Goal: Transaction & Acquisition: Purchase product/service

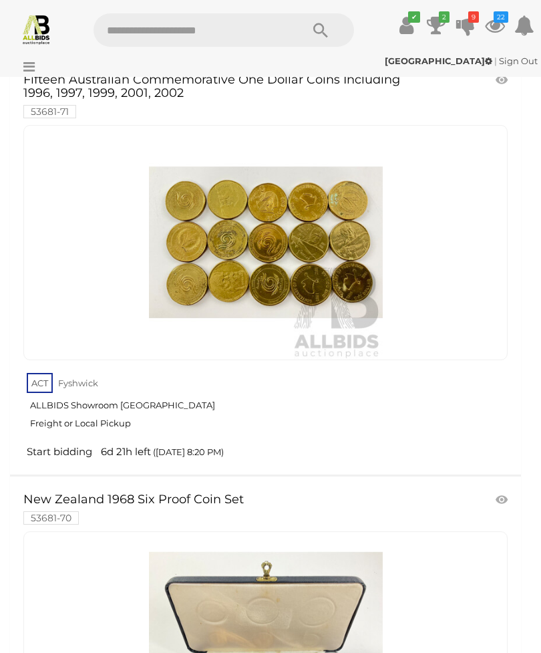
scroll to position [541, 0]
click at [31, 55] on div at bounding box center [47, 56] width 89 height 7
click at [25, 65] on icon at bounding box center [26, 66] width 18 height 13
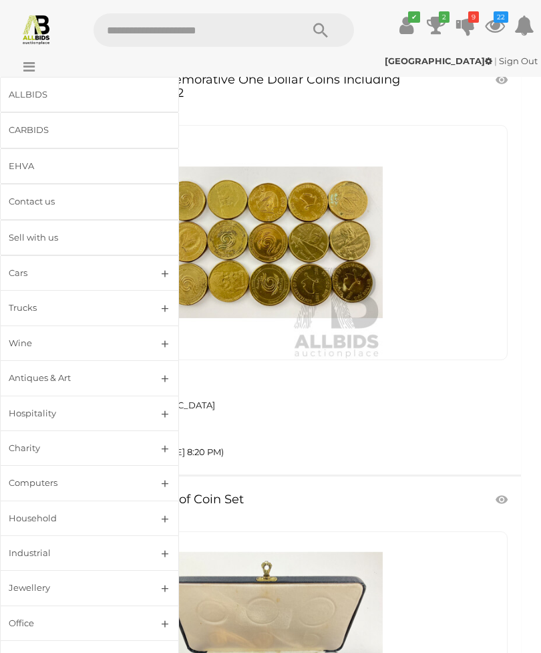
click at [37, 94] on div "ALLBIDS" at bounding box center [74, 94] width 130 height 15
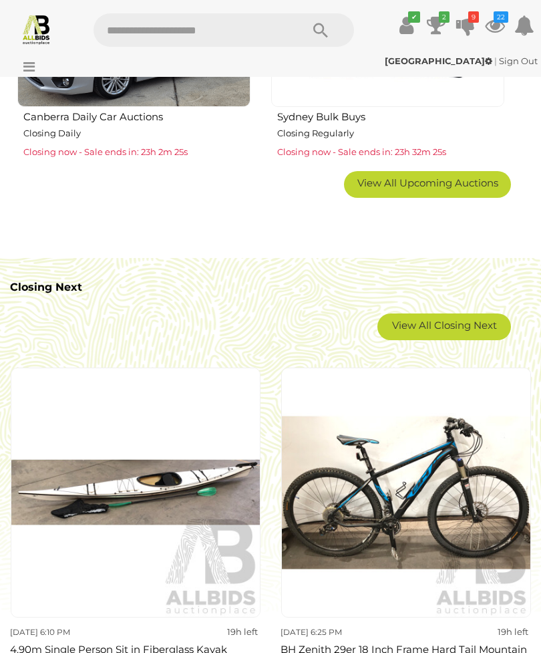
scroll to position [1702, 0]
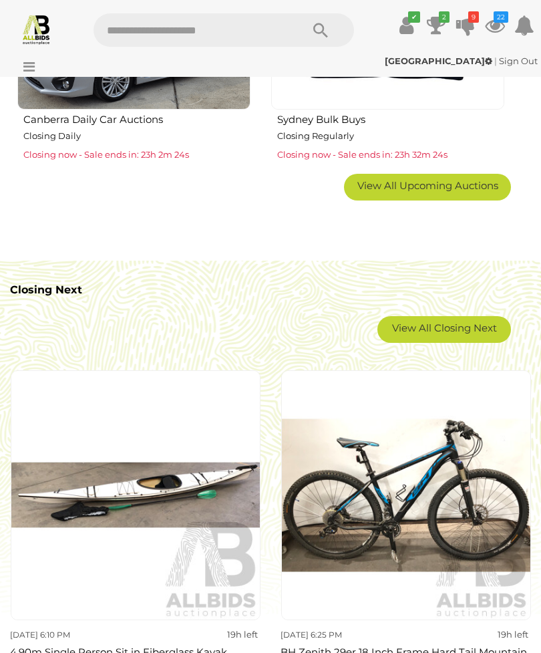
click at [440, 329] on link "View All Closing Next" at bounding box center [445, 329] width 134 height 27
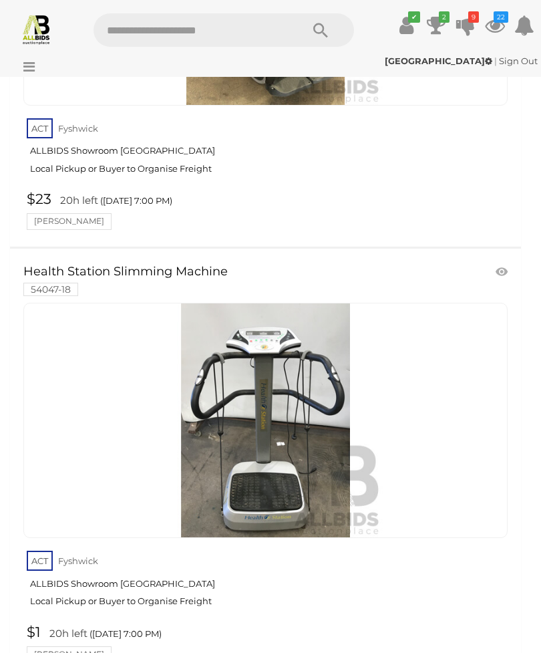
scroll to position [10948, 0]
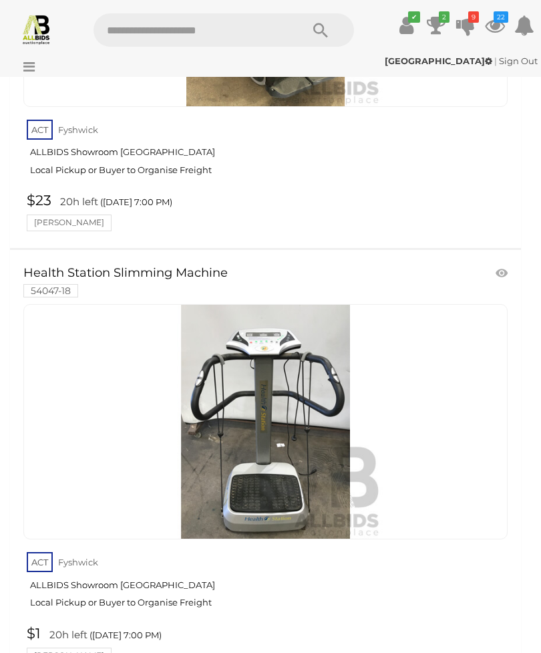
click at [502, 263] on link at bounding box center [504, 273] width 22 height 20
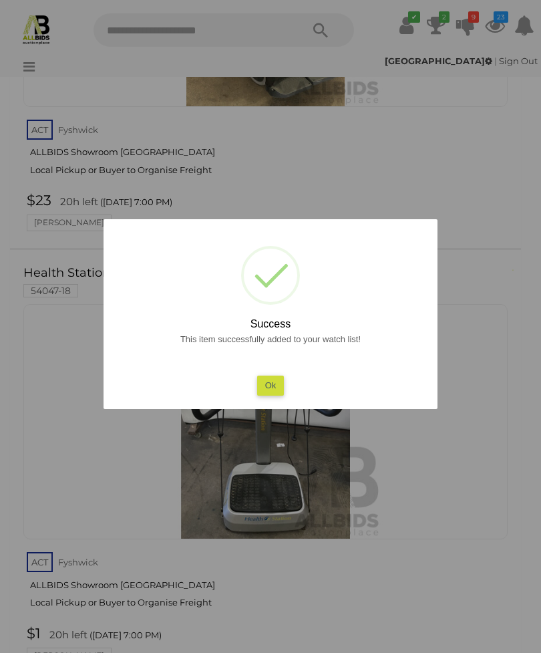
click at [270, 395] on button "Ok" at bounding box center [270, 385] width 27 height 19
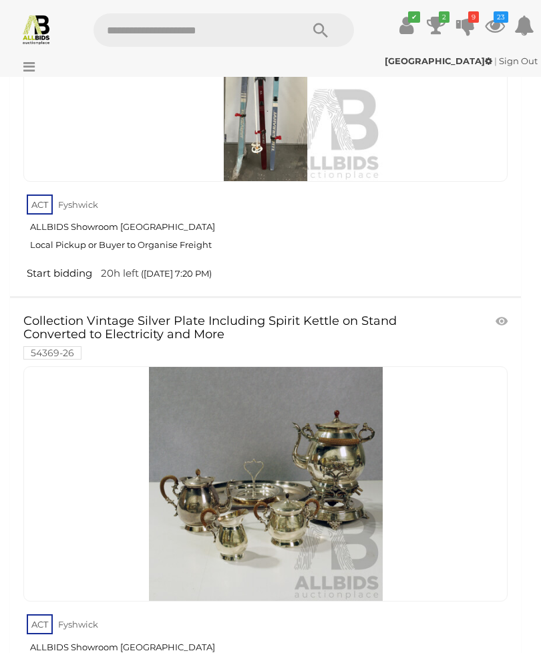
scroll to position [17930, 0]
click at [233, 374] on img at bounding box center [266, 485] width 234 height 234
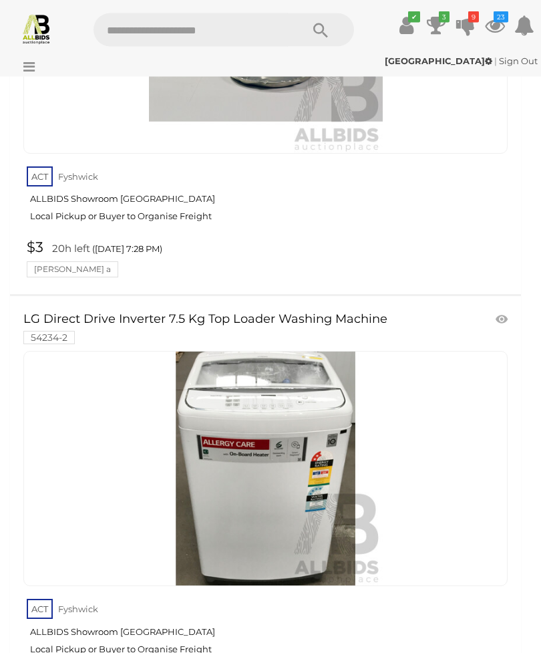
scroll to position [20990, 0]
click at [500, 309] on link at bounding box center [504, 319] width 22 height 20
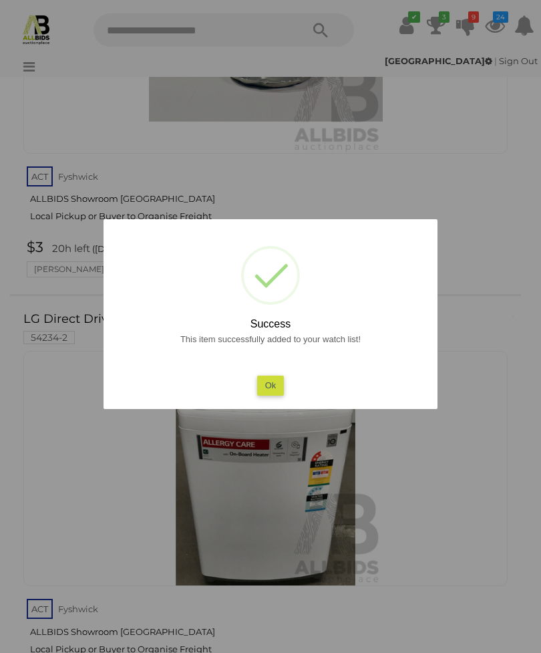
click at [276, 395] on button "Ok" at bounding box center [270, 385] width 27 height 19
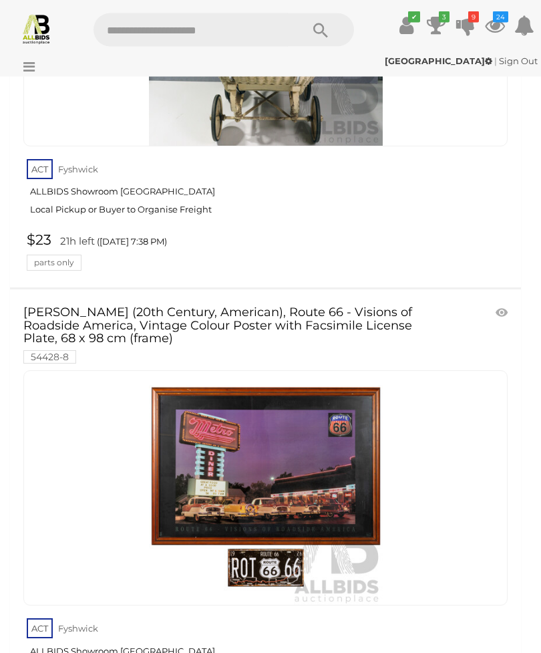
scroll to position [24999, 0]
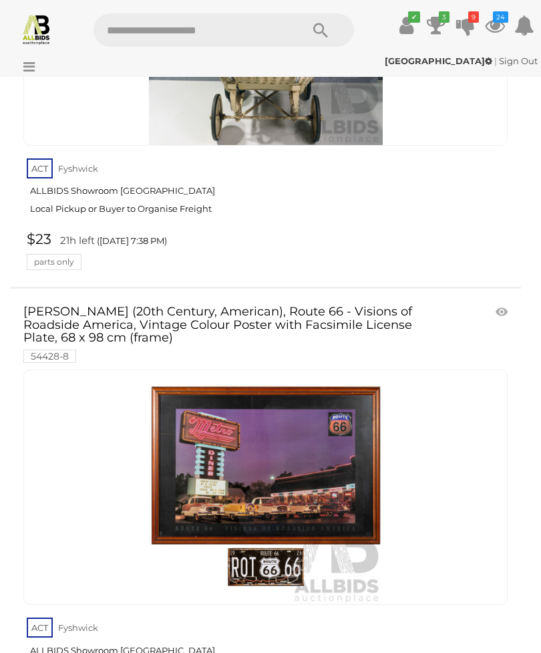
click at [267, 370] on link at bounding box center [265, 487] width 485 height 235
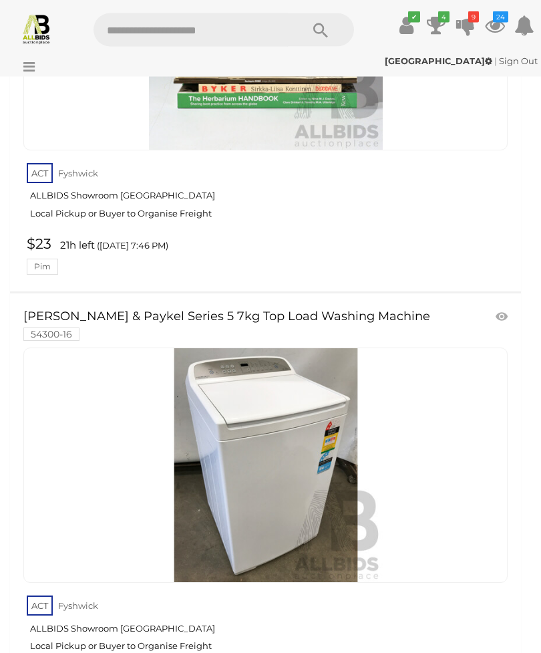
scroll to position [27657, 0]
click at [502, 307] on link at bounding box center [504, 317] width 22 height 20
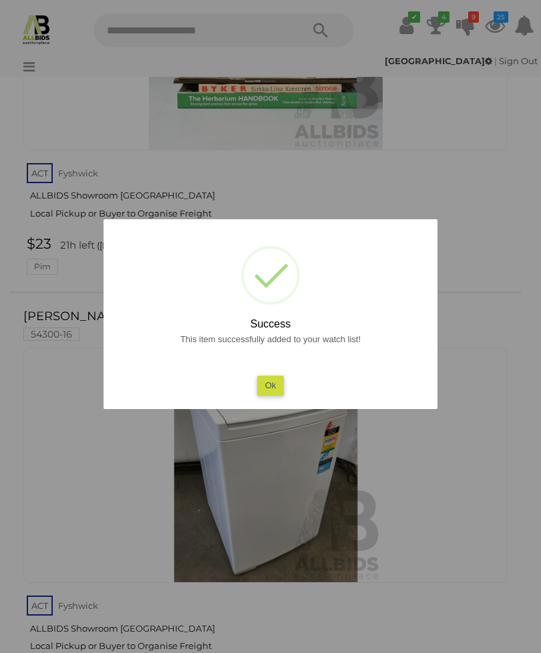
click at [274, 395] on button "Ok" at bounding box center [270, 385] width 27 height 19
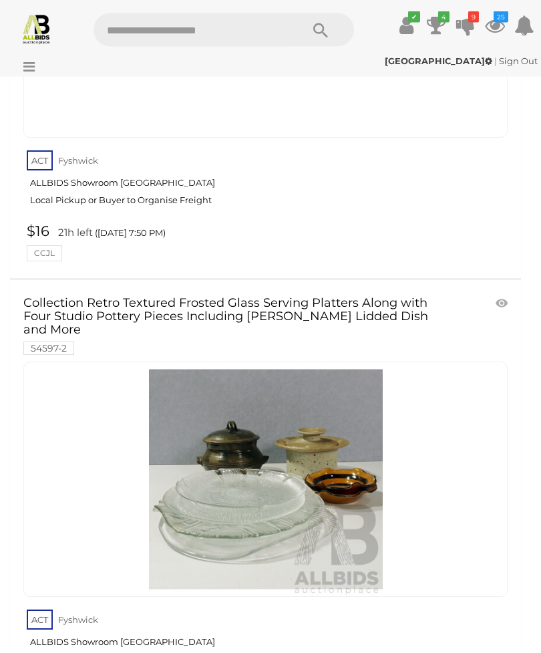
scroll to position [28982, 0]
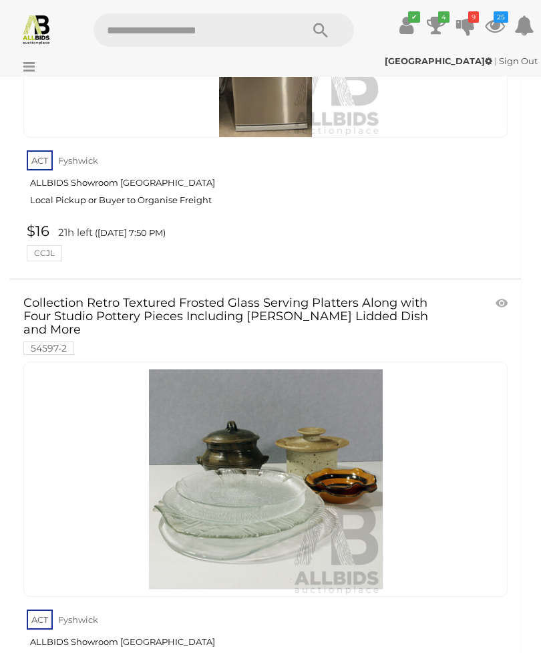
click at [264, 362] on img at bounding box center [266, 479] width 234 height 234
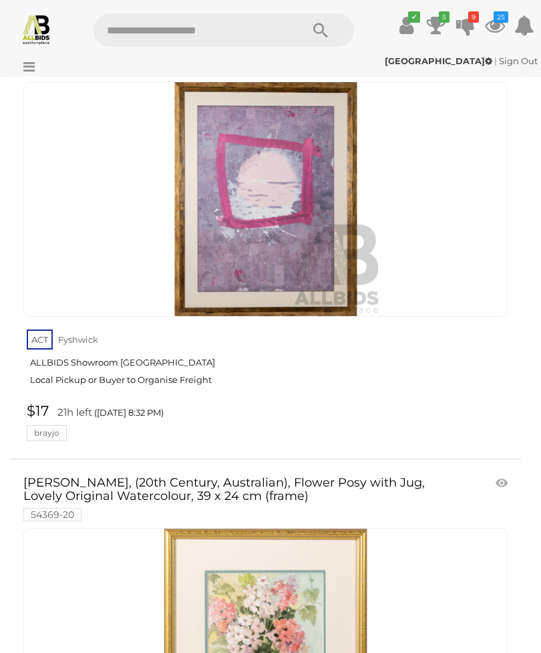
scroll to position [43338, 0]
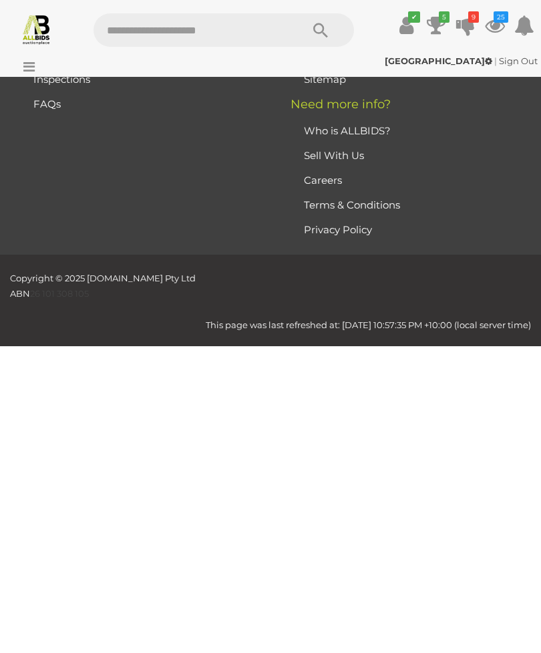
scroll to position [41, 0]
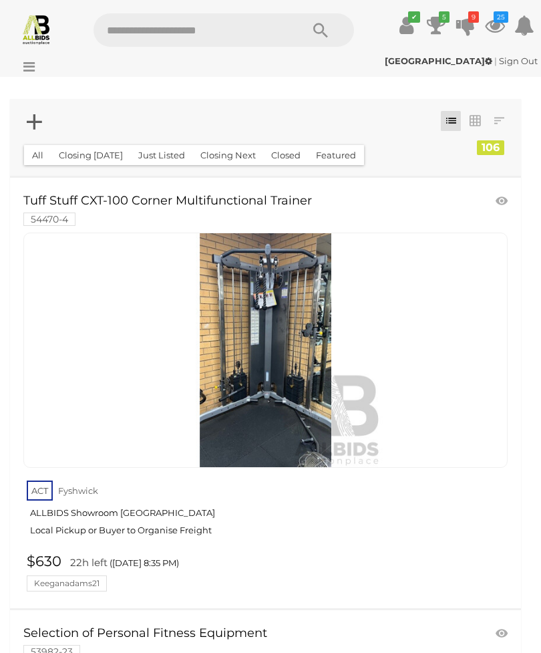
scroll to position [84, 0]
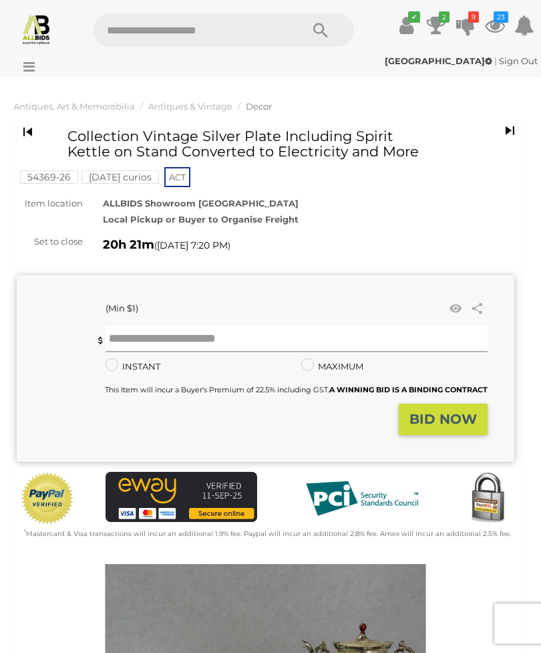
click at [217, 344] on input "text" at bounding box center [297, 338] width 383 height 27
type input "**"
click at [438, 413] on strong "BID NOW" at bounding box center [443, 419] width 67 height 16
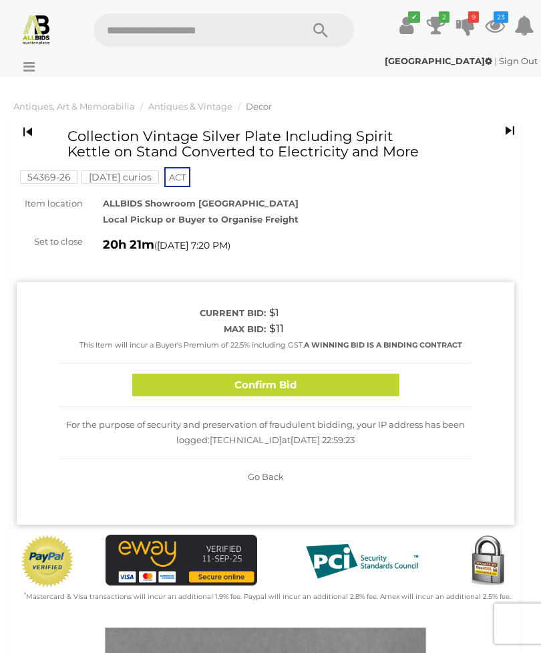
click at [295, 385] on button "Confirm Bid" at bounding box center [265, 385] width 267 height 23
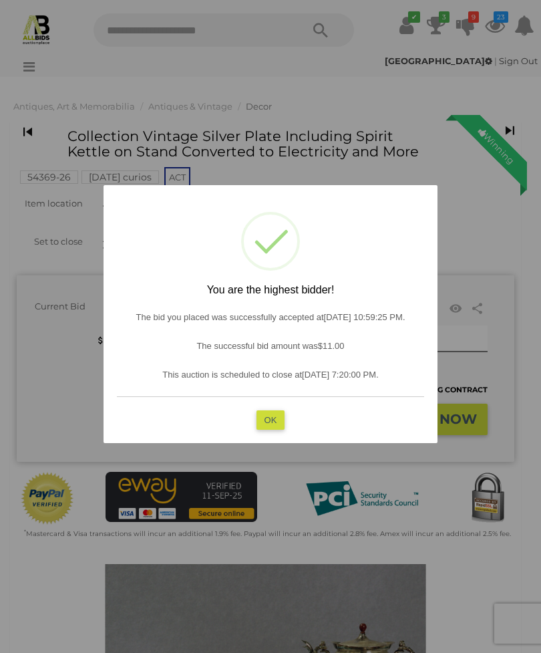
click at [273, 424] on button "OK" at bounding box center [271, 419] width 29 height 19
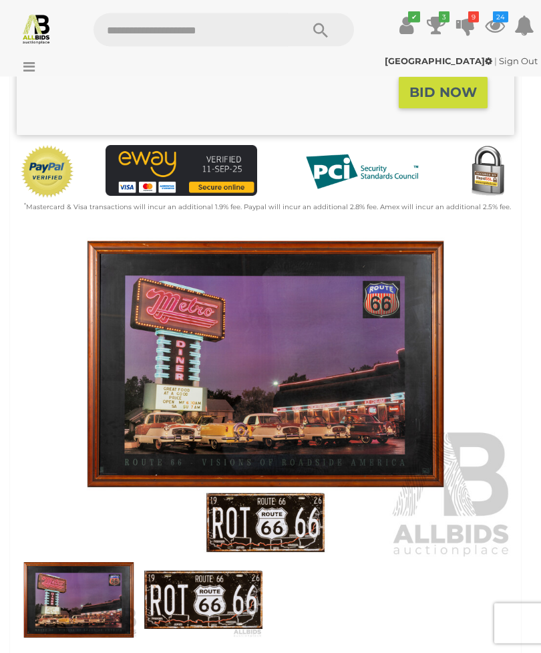
scroll to position [361, 0]
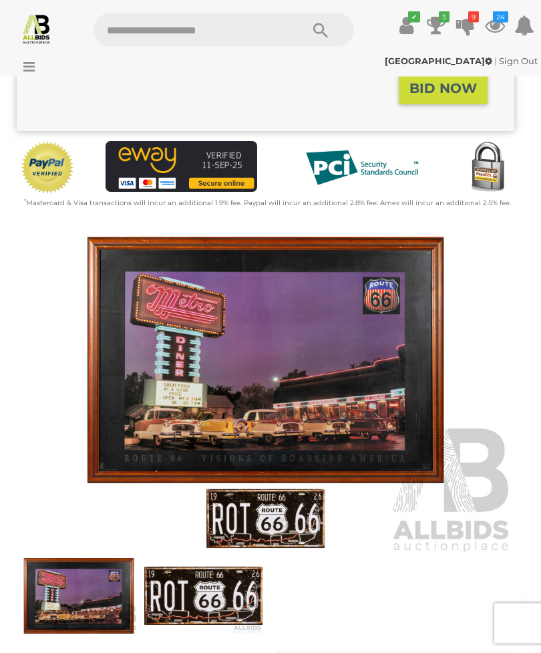
click at [317, 360] on img at bounding box center [266, 394] width 498 height 321
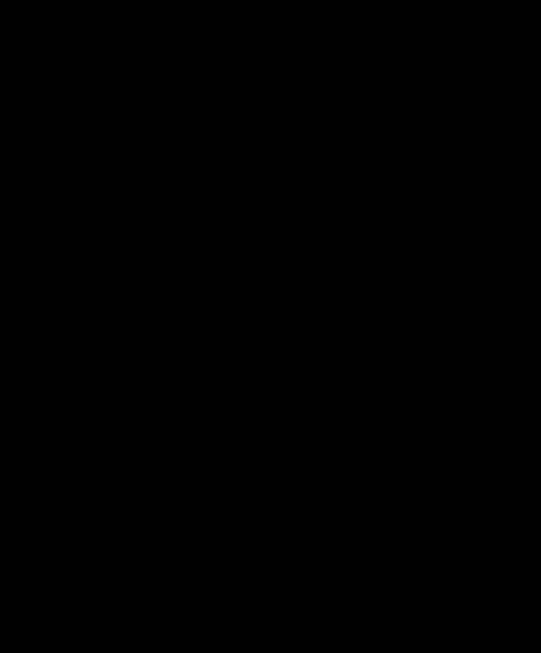
scroll to position [362, 0]
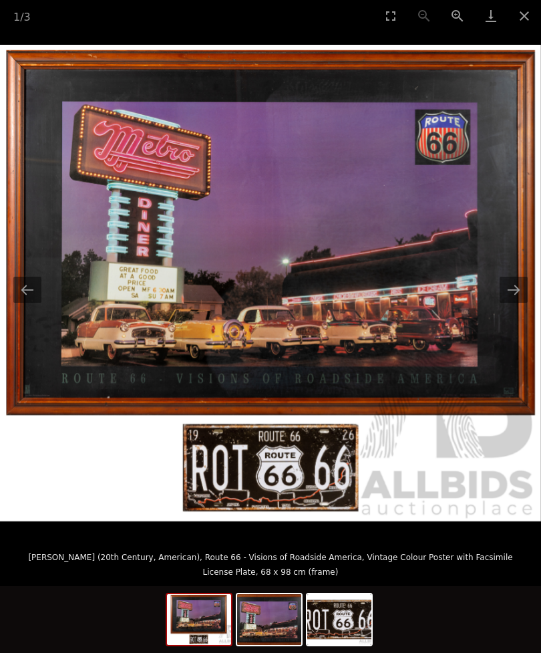
click at [513, 303] on button "Next slide" at bounding box center [514, 290] width 28 height 26
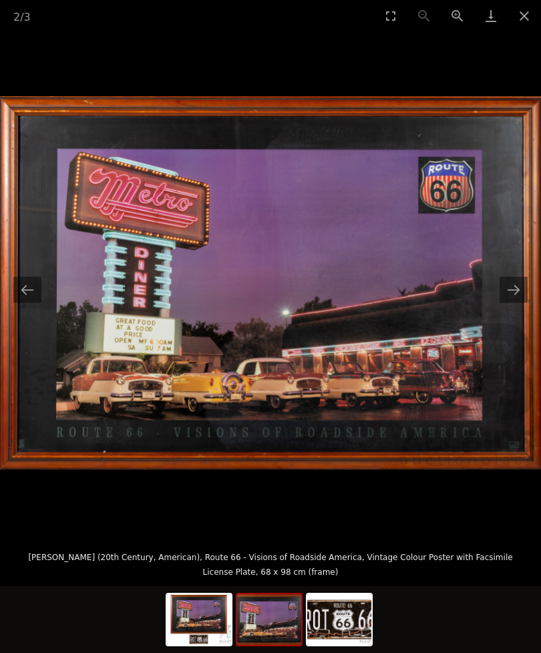
click at [513, 303] on button "Next slide" at bounding box center [514, 290] width 28 height 26
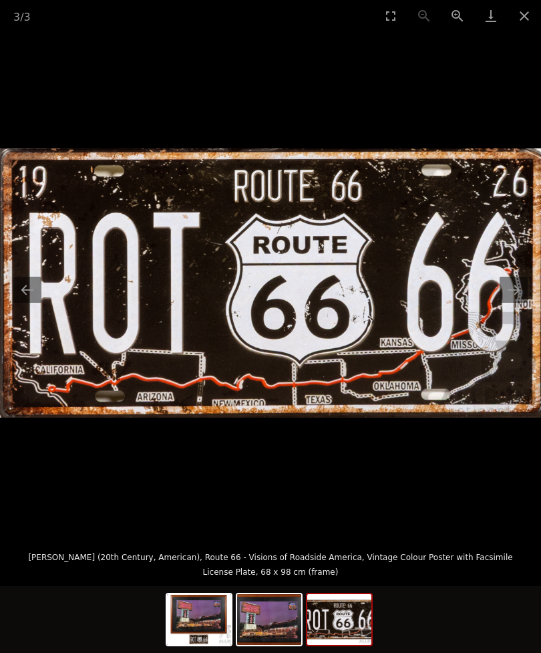
click at [533, 17] on button "Close gallery" at bounding box center [524, 15] width 33 height 31
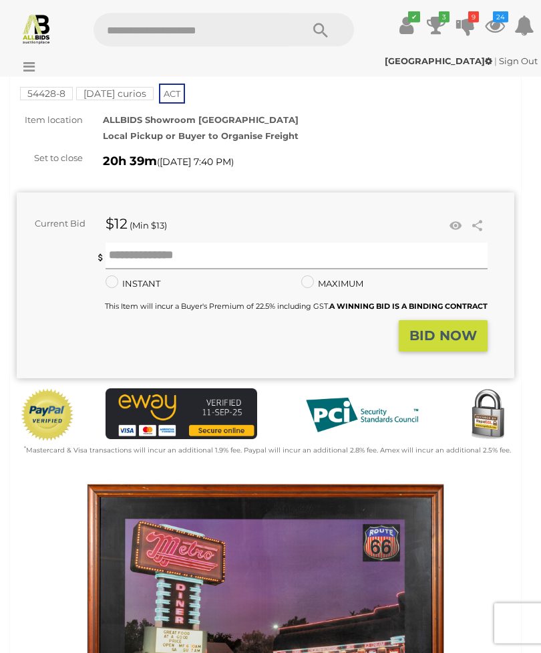
click at [202, 243] on input "text" at bounding box center [297, 256] width 383 height 27
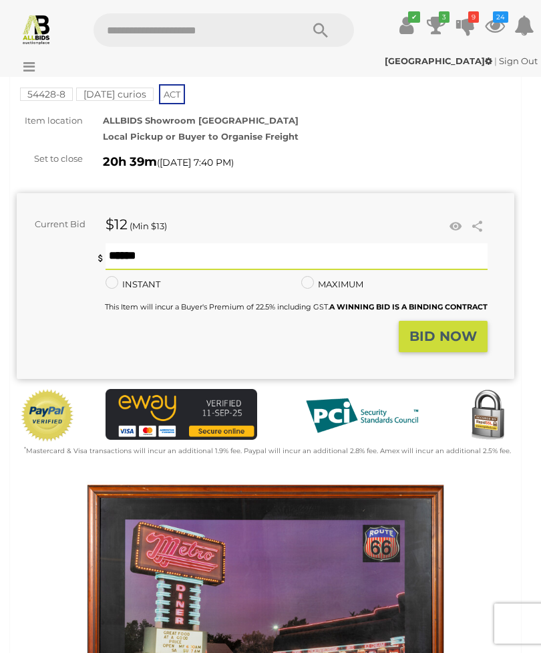
type input "**"
click at [430, 328] on strong "BID NOW" at bounding box center [443, 336] width 67 height 16
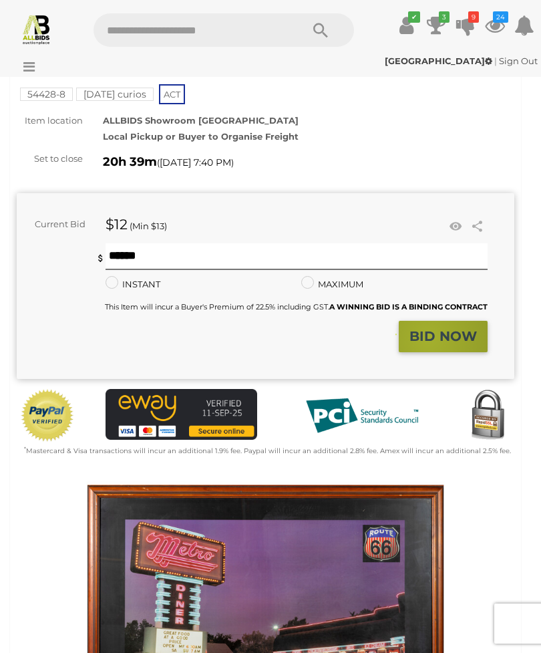
scroll to position [114, 0]
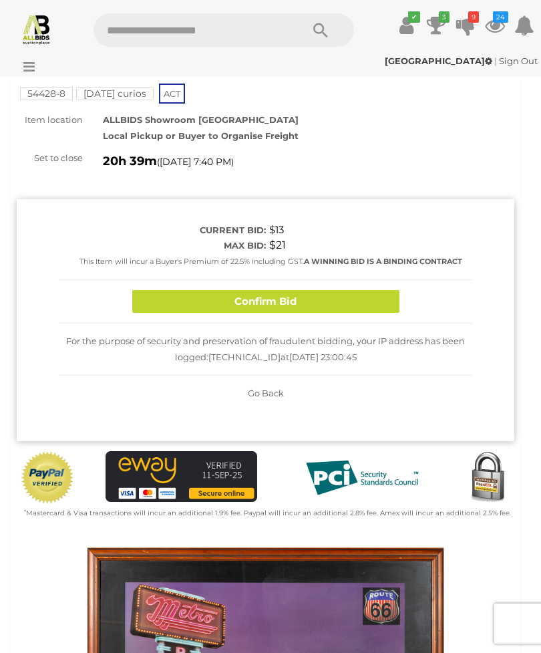
click at [271, 290] on button "Confirm Bid" at bounding box center [265, 301] width 267 height 23
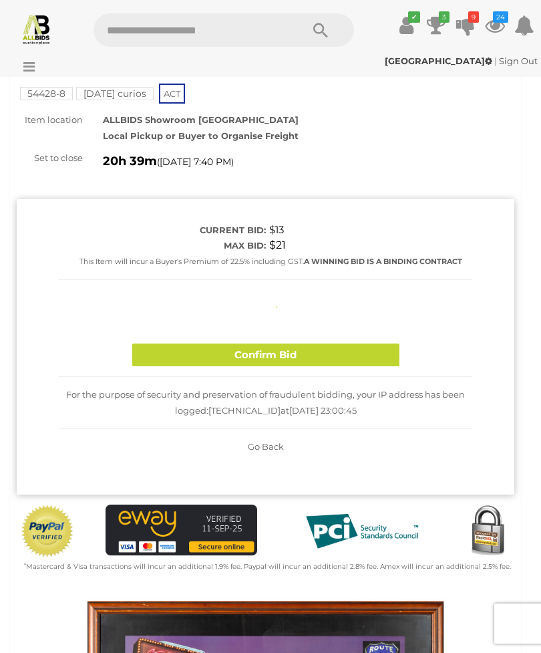
click at [269, 344] on button "Confirm Bid" at bounding box center [265, 355] width 267 height 23
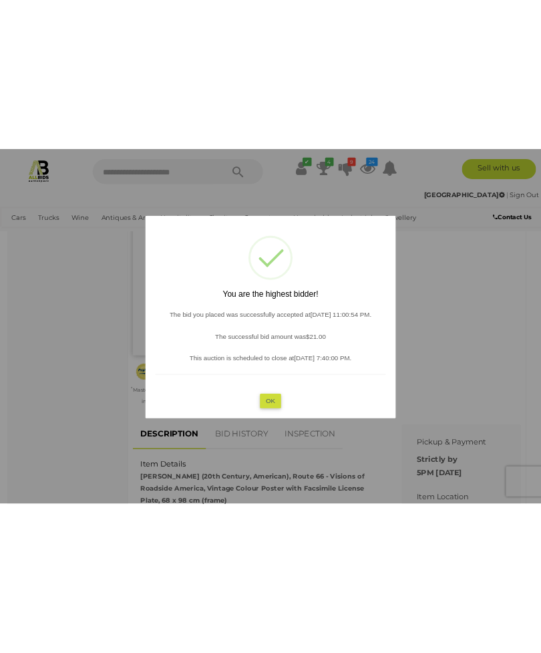
scroll to position [234, 0]
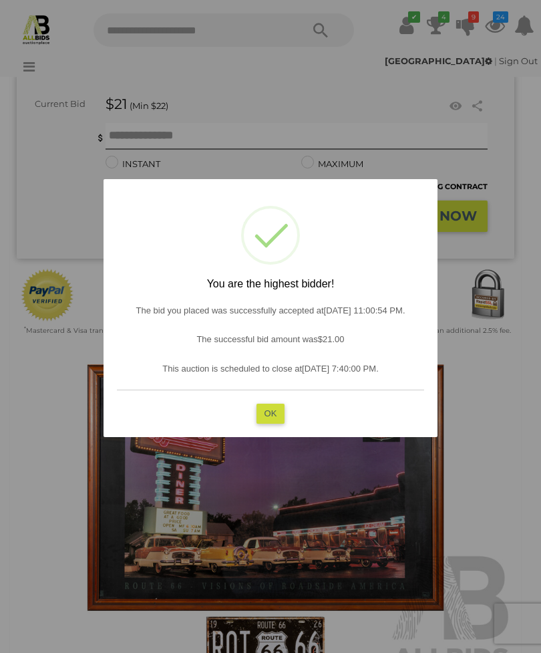
click at [274, 415] on button "OK" at bounding box center [271, 413] width 29 height 19
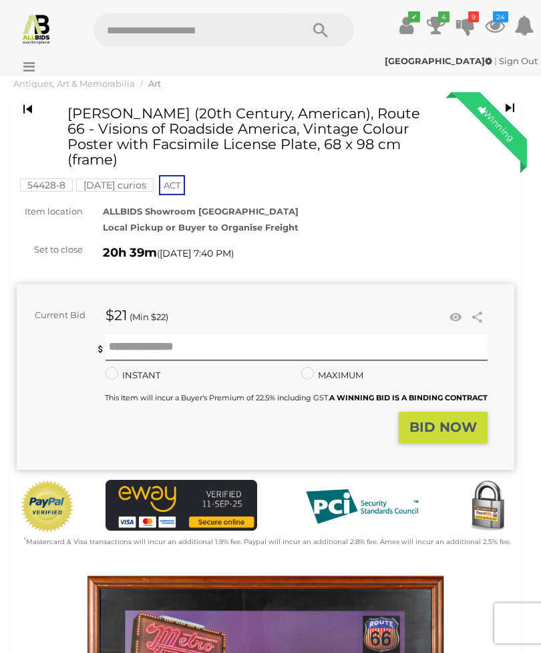
scroll to position [0, 0]
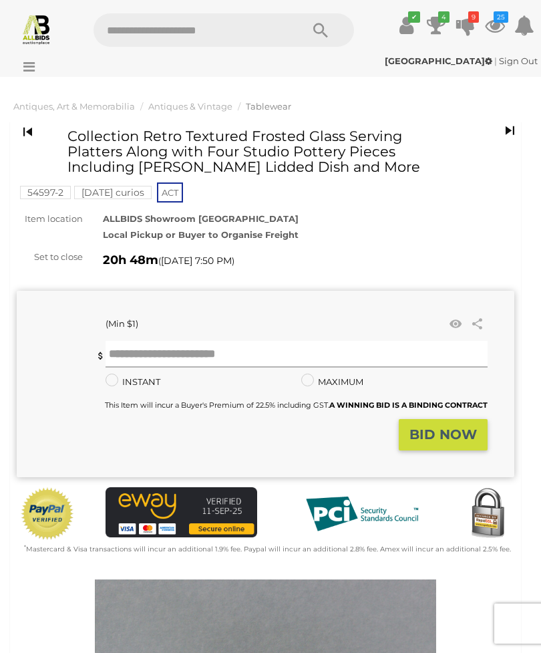
click at [140, 352] on input "text" at bounding box center [297, 354] width 383 height 27
type input "*"
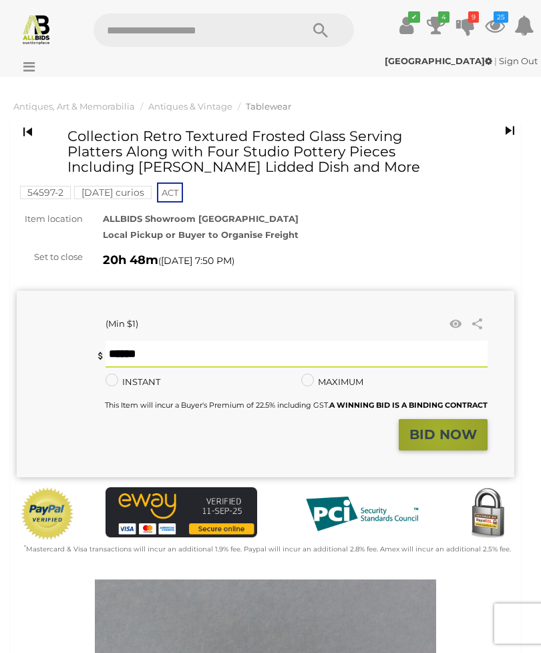
click at [443, 432] on strong "BID NOW" at bounding box center [443, 434] width 67 height 16
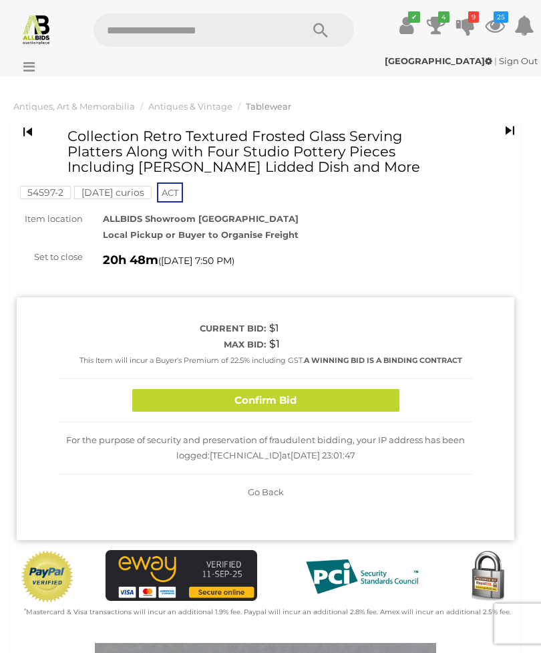
click at [283, 398] on button "Confirm Bid" at bounding box center [265, 400] width 267 height 23
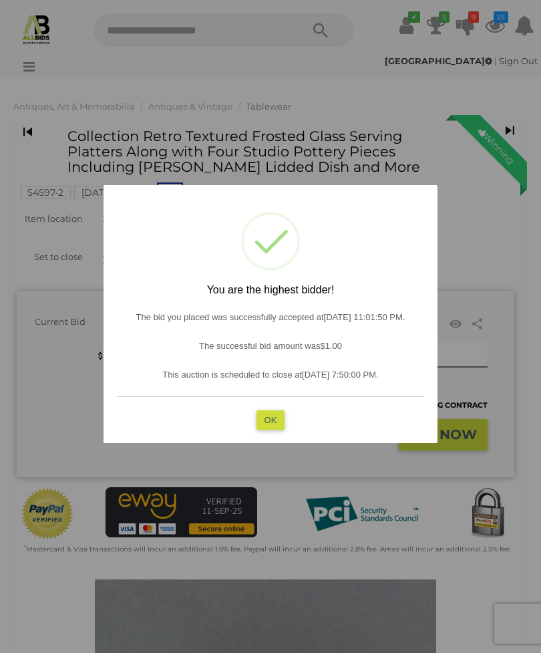
click at [273, 418] on button "OK" at bounding box center [271, 419] width 29 height 19
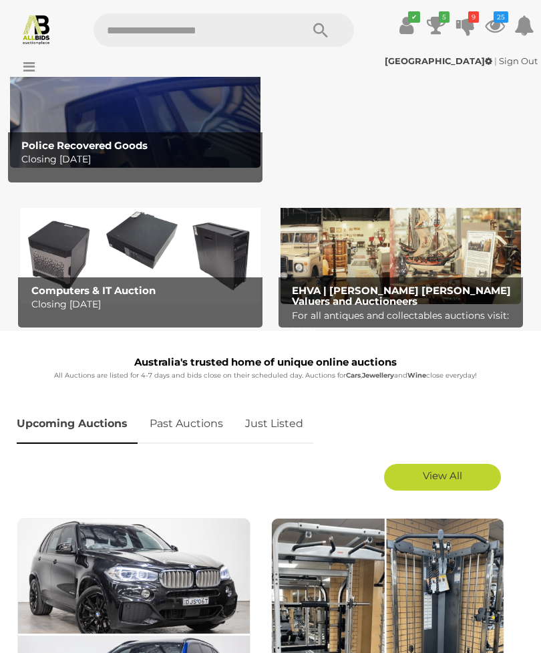
scroll to position [164, 0]
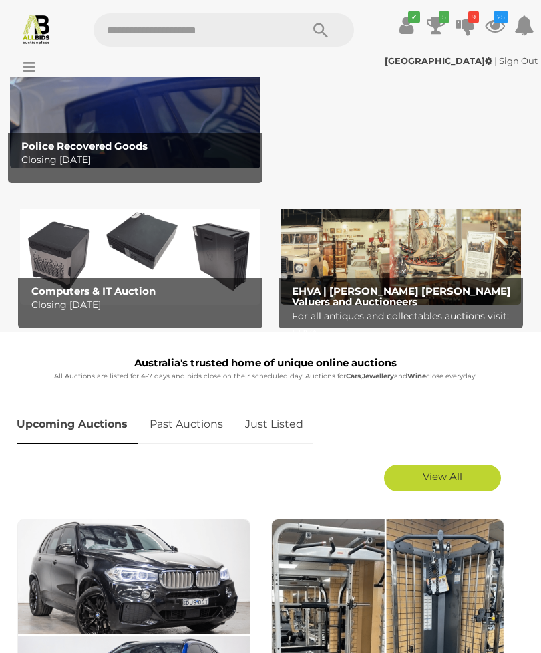
click at [271, 431] on link "Just Listed" at bounding box center [274, 424] width 78 height 39
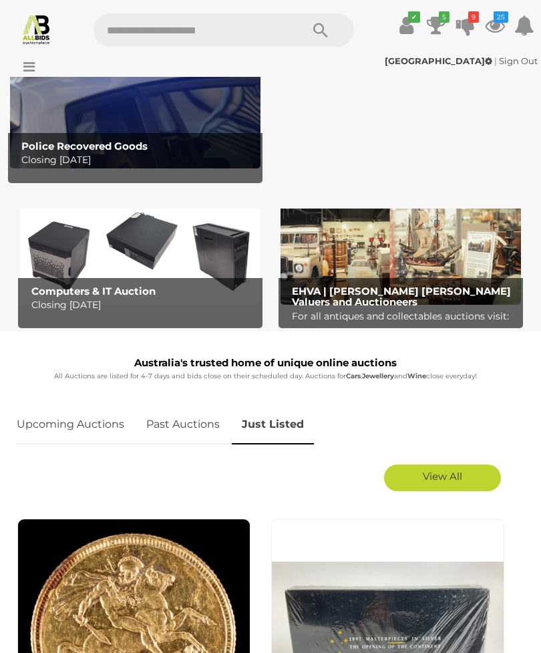
click at [445, 474] on span "View All" at bounding box center [442, 476] width 39 height 13
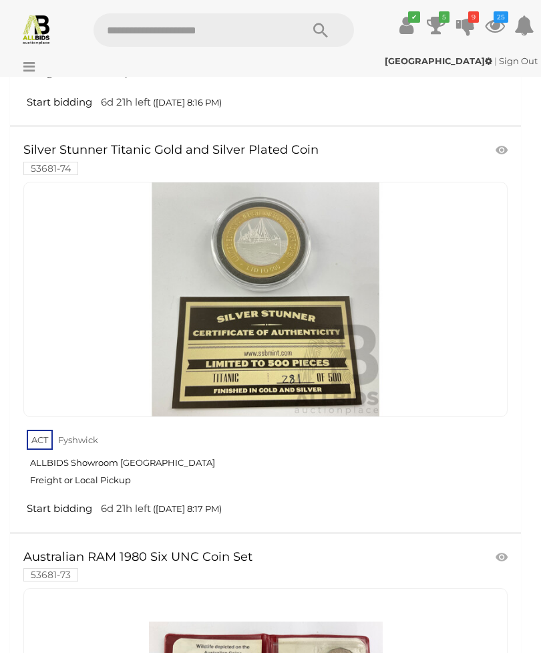
scroll to position [41826, 0]
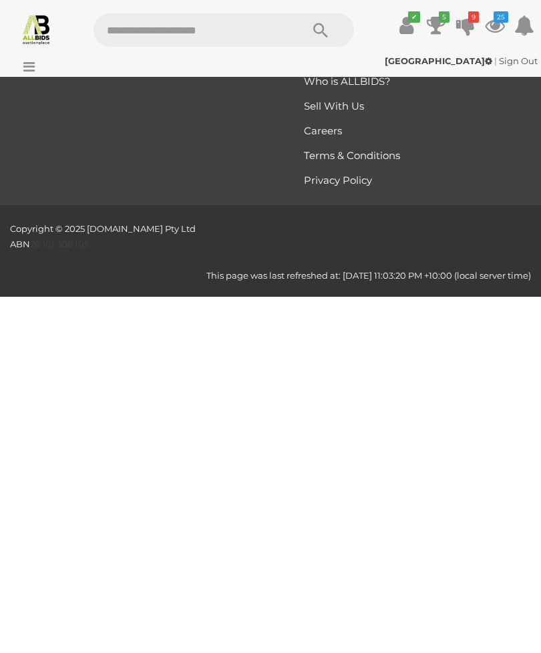
scroll to position [0, 0]
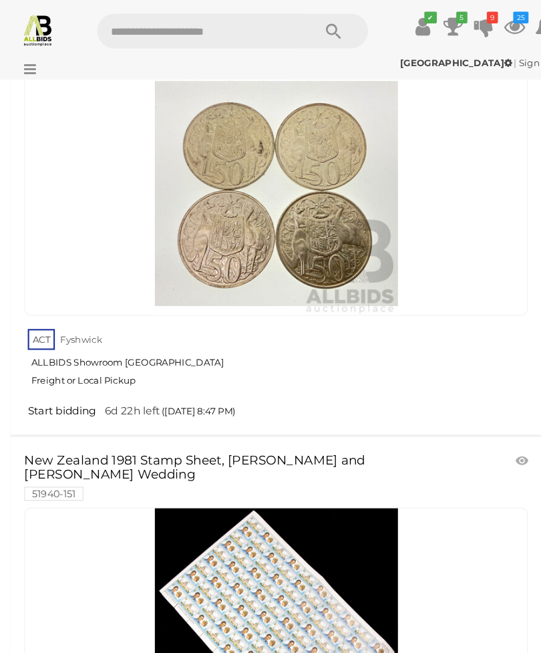
scroll to position [11583, 0]
